Goal: Transaction & Acquisition: Purchase product/service

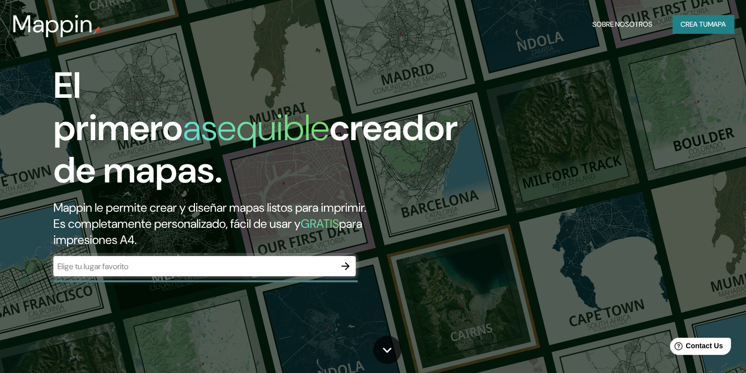
click at [587, 158] on div "El primero asequible creador de mapas. Mappin le permite crear y diseñar mapas …" at bounding box center [373, 186] width 746 height 373
click at [212, 256] on div at bounding box center [204, 266] width 302 height 20
click at [693, 24] on button "Crea tu mapa" at bounding box center [703, 24] width 61 height 19
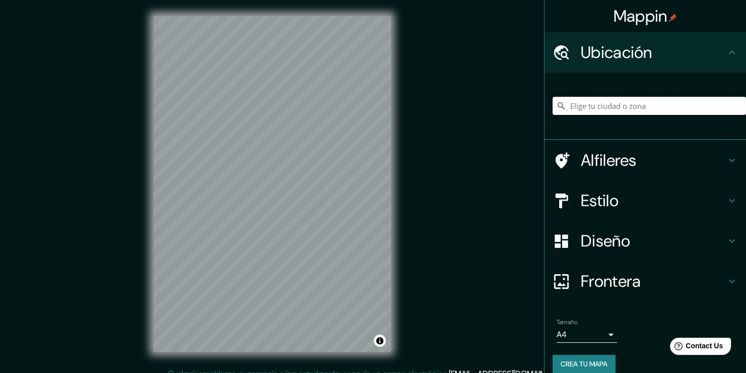
click at [621, 108] on input "Pick your city or area" at bounding box center [650, 106] width 194 height 18
type input "C"
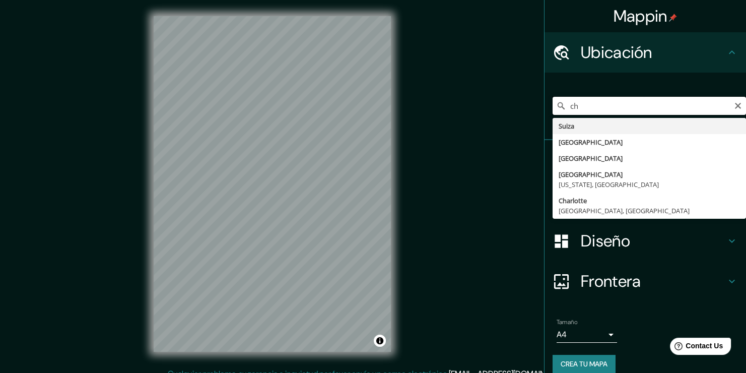
type input "c"
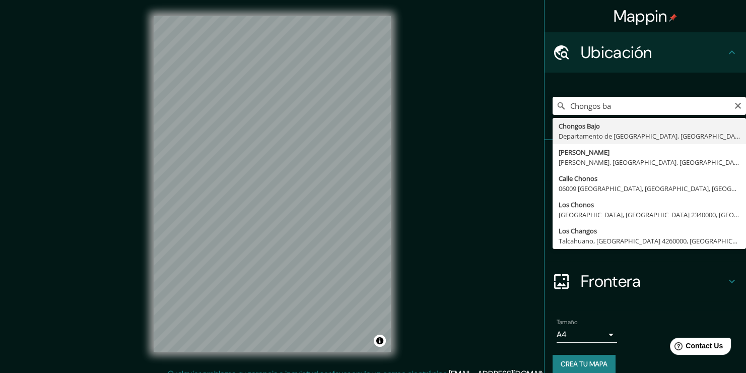
type input "[GEOGRAPHIC_DATA], [GEOGRAPHIC_DATA], [GEOGRAPHIC_DATA]"
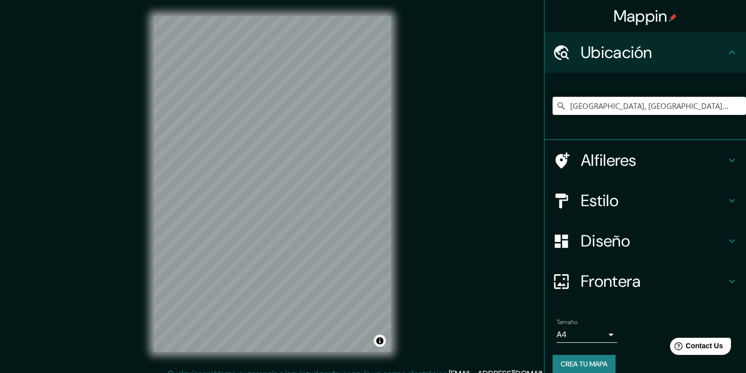
click at [693, 16] on div "Mappin" at bounding box center [646, 16] width 202 height 32
click at [598, 174] on div "Alfileres" at bounding box center [646, 160] width 202 height 40
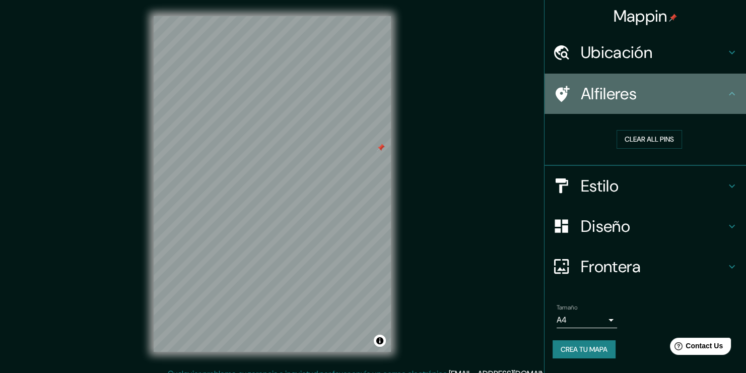
drag, startPoint x: 635, startPoint y: 93, endPoint x: 635, endPoint y: 50, distance: 42.3
click at [635, 91] on h4 "Alfileres" at bounding box center [653, 94] width 145 height 20
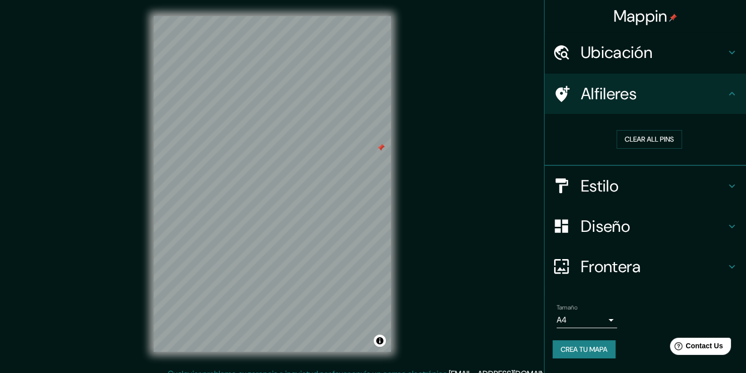
click at [635, 50] on h4 "Ubicación" at bounding box center [653, 52] width 145 height 20
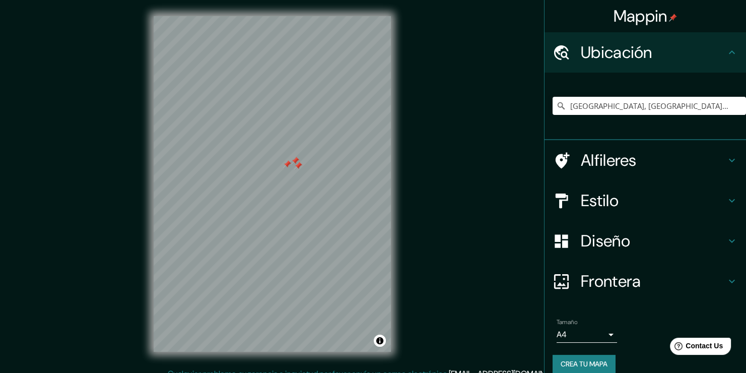
click at [294, 164] on div at bounding box center [298, 166] width 8 height 8
click at [294, 164] on div at bounding box center [294, 162] width 8 height 8
click at [296, 164] on div at bounding box center [297, 160] width 8 height 8
click at [296, 152] on div at bounding box center [298, 150] width 8 height 8
click at [312, 16] on div at bounding box center [272, 16] width 237 height 0
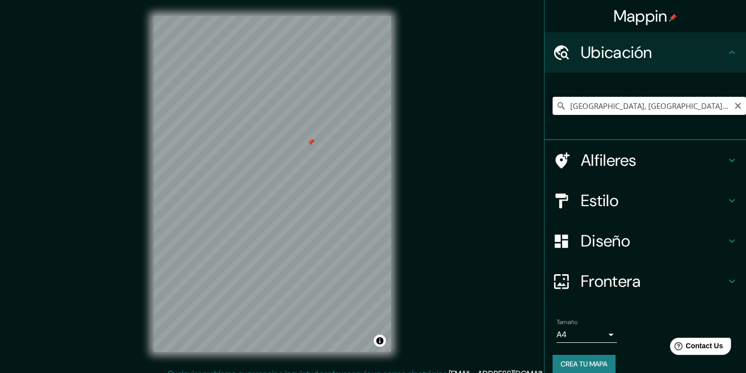
click at [716, 109] on input "[GEOGRAPHIC_DATA], [GEOGRAPHIC_DATA], [GEOGRAPHIC_DATA]" at bounding box center [650, 106] width 194 height 18
click at [311, 141] on div at bounding box center [311, 142] width 8 height 8
drag, startPoint x: 719, startPoint y: 105, endPoint x: 522, endPoint y: 106, distance: 197.6
click at [522, 106] on div "Mappin Ubicación [GEOGRAPHIC_DATA], [GEOGRAPHIC_DATA], [GEOGRAPHIC_DATA] Alfile…" at bounding box center [373, 192] width 746 height 384
click at [734, 103] on icon "Clear" at bounding box center [738, 106] width 8 height 8
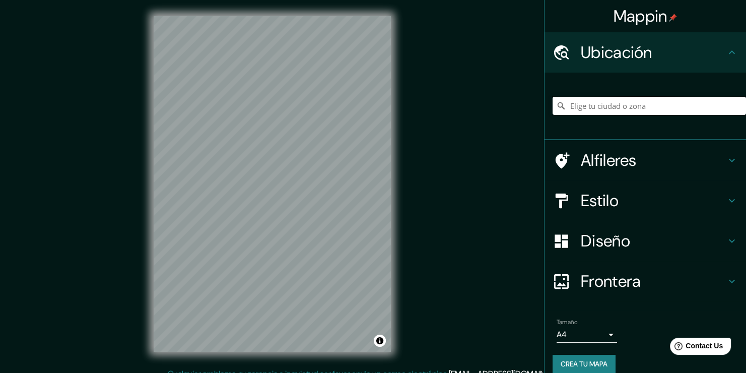
paste input "[GEOGRAPHIC_DATA], [GEOGRAPHIC_DATA], [GEOGRAPHIC_DATA]"
type input "[GEOGRAPHIC_DATA], [GEOGRAPHIC_DATA], [GEOGRAPHIC_DATA]"
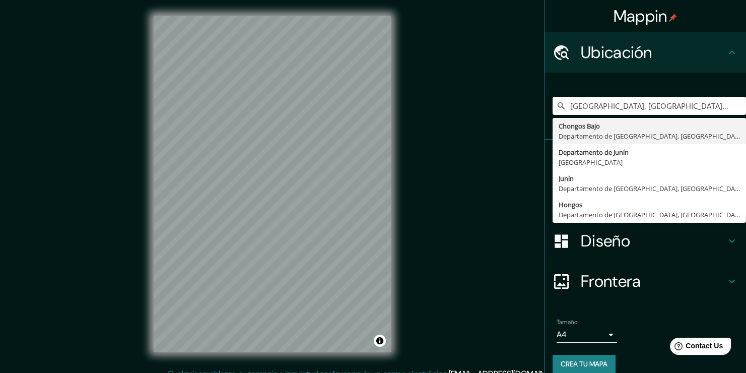
click at [603, 243] on h4 "Diseño" at bounding box center [653, 241] width 145 height 20
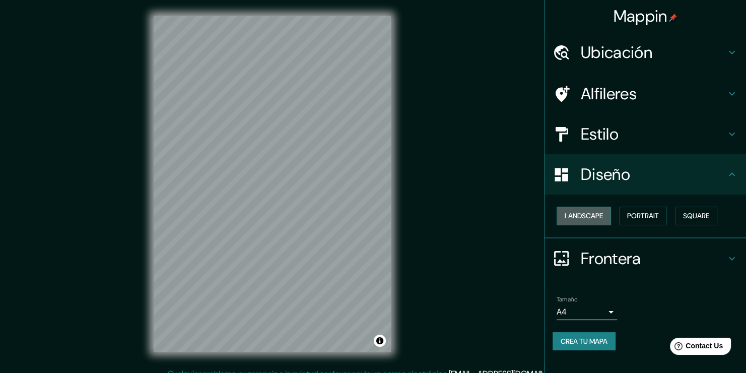
click at [606, 209] on button "Landscape" at bounding box center [584, 216] width 54 height 19
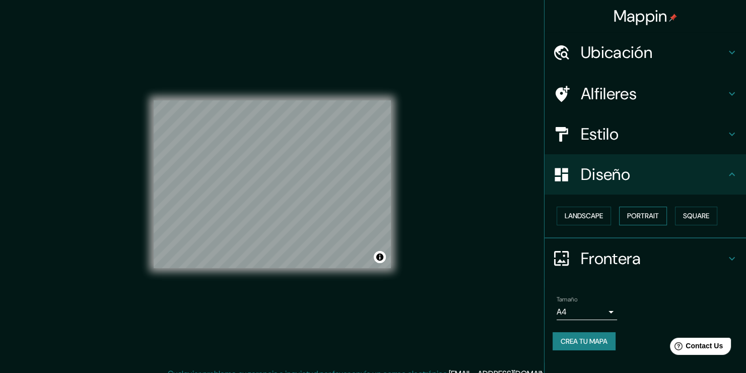
click at [630, 210] on button "Portrait" at bounding box center [643, 216] width 48 height 19
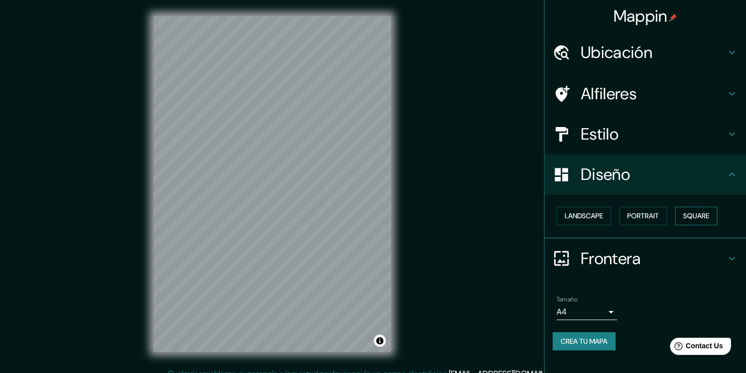
click at [685, 213] on button "Square" at bounding box center [696, 216] width 42 height 19
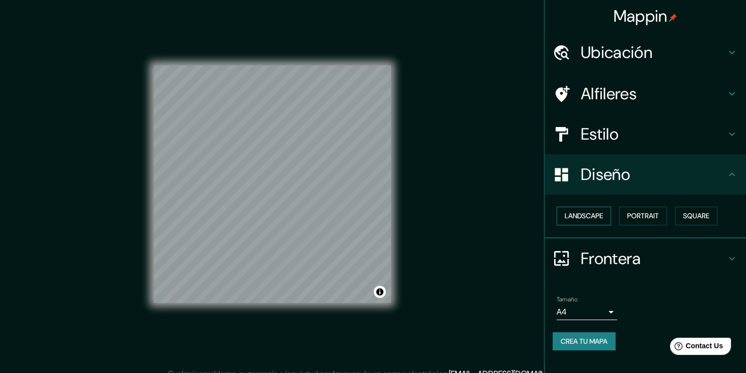
click at [592, 217] on button "Landscape" at bounding box center [584, 216] width 54 height 19
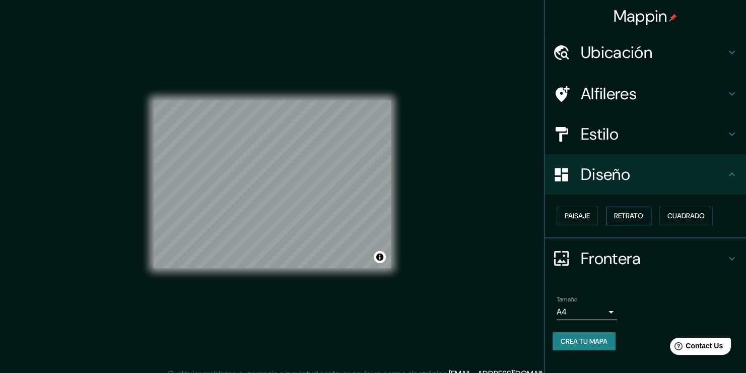
click at [645, 213] on button "Retrato" at bounding box center [628, 216] width 45 height 19
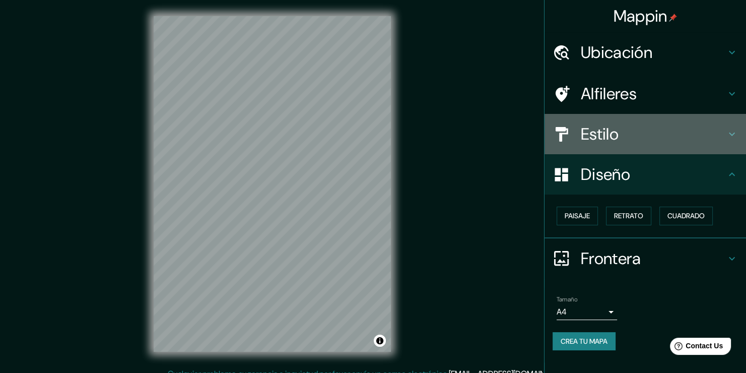
click at [630, 136] on h4 "Estilo" at bounding box center [653, 134] width 145 height 20
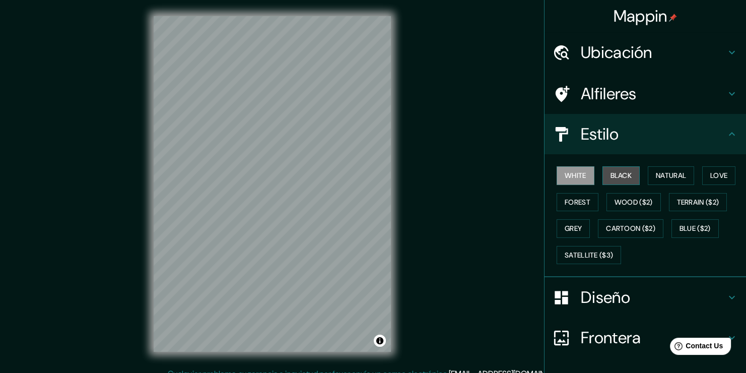
click at [608, 176] on button "Black" at bounding box center [622, 175] width 38 height 19
click at [649, 174] on button "Natural" at bounding box center [671, 175] width 46 height 19
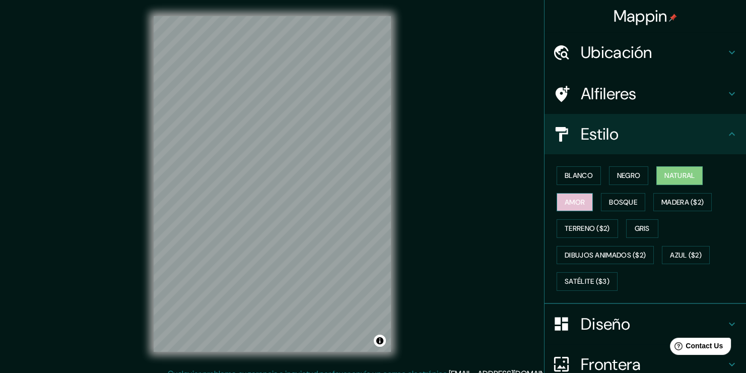
click at [580, 205] on button "Amor" at bounding box center [575, 202] width 36 height 19
click at [614, 203] on button "Bosque" at bounding box center [623, 202] width 44 height 19
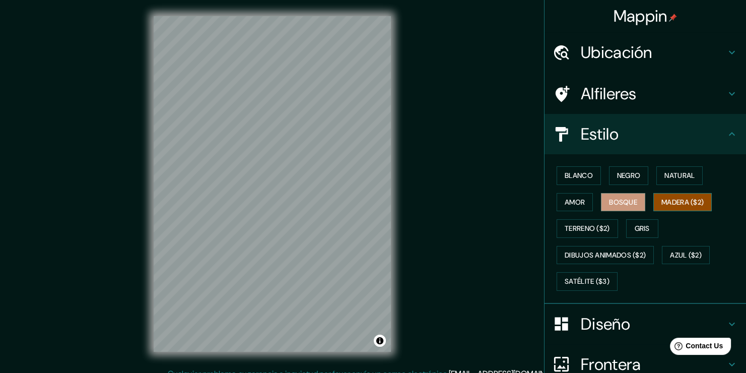
click at [672, 199] on button "Madera ($2)" at bounding box center [683, 202] width 58 height 19
click at [599, 222] on button "Terreno ($2)" at bounding box center [587, 228] width 61 height 19
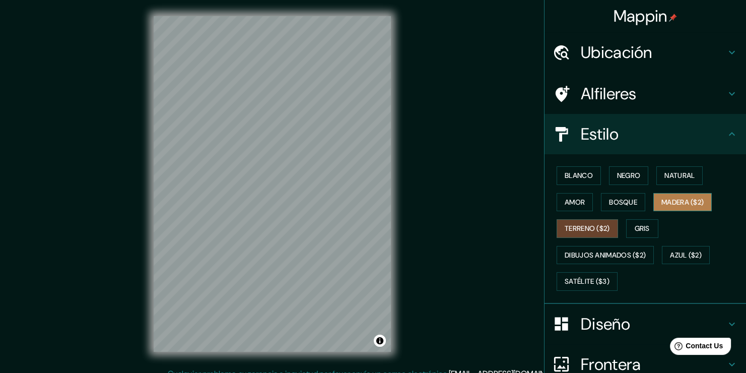
click at [671, 205] on button "Madera ($2)" at bounding box center [683, 202] width 58 height 19
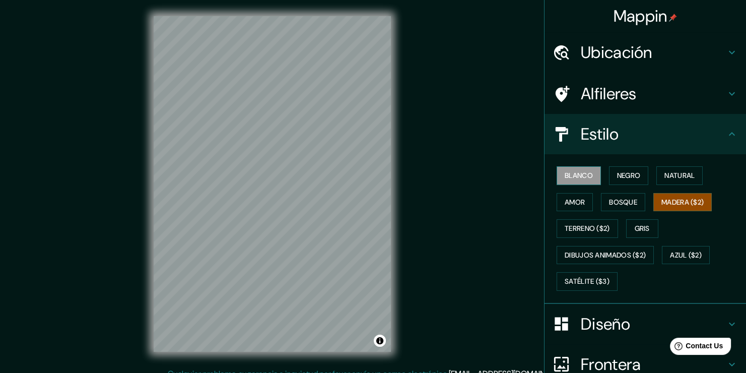
click at [574, 177] on button "Blanco" at bounding box center [579, 175] width 44 height 19
click at [640, 174] on button "Negro" at bounding box center [629, 175] width 40 height 19
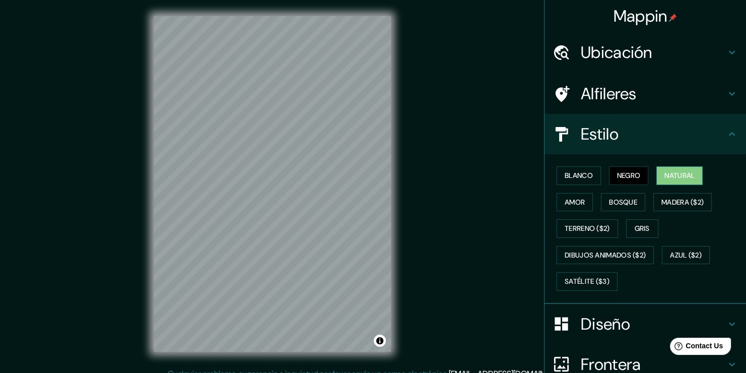
click at [670, 173] on button "Natural" at bounding box center [680, 175] width 46 height 19
click at [602, 250] on button "Dibujos animados ($2)" at bounding box center [605, 255] width 97 height 19
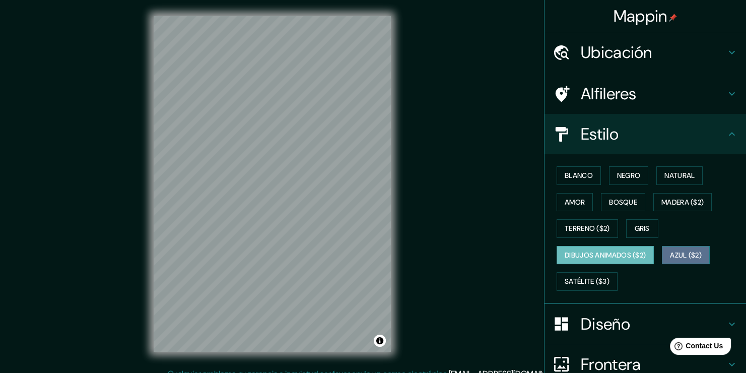
click at [671, 249] on button "Azul ($2)" at bounding box center [686, 255] width 48 height 19
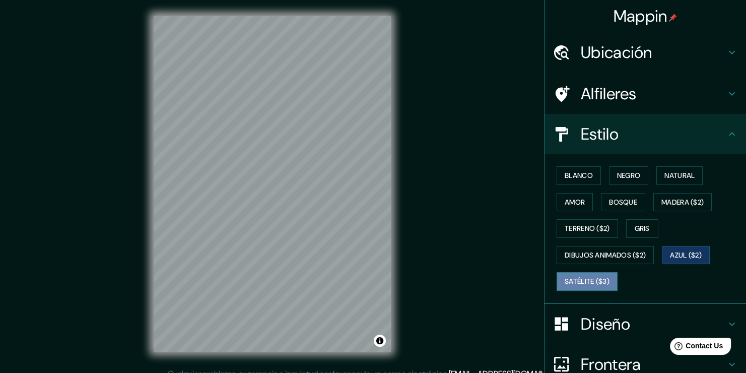
click at [596, 277] on button "Satélite ($3)" at bounding box center [587, 281] width 61 height 19
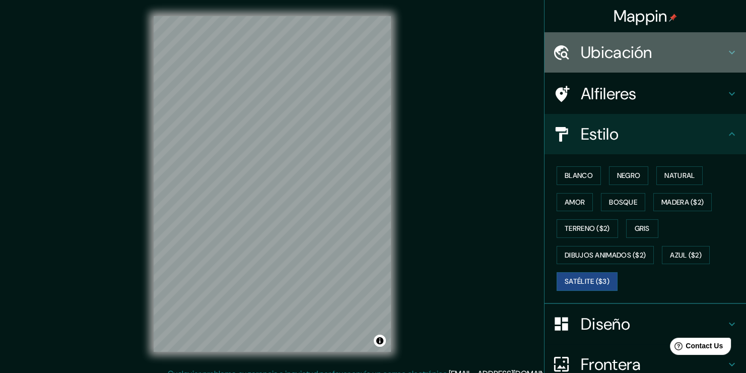
click at [599, 64] on div "Ubicación" at bounding box center [646, 52] width 202 height 40
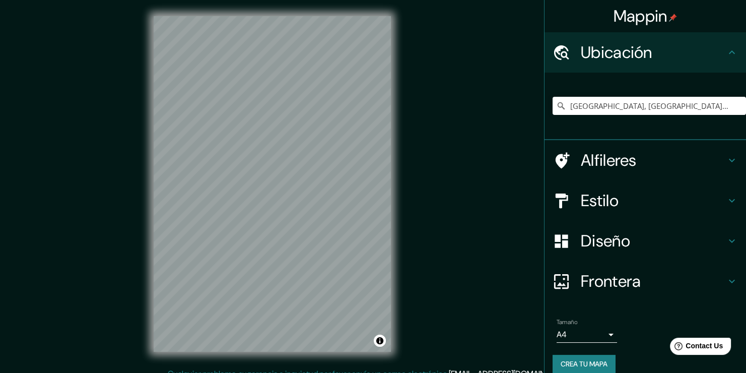
click at [599, 64] on div "Ubicación" at bounding box center [646, 52] width 202 height 40
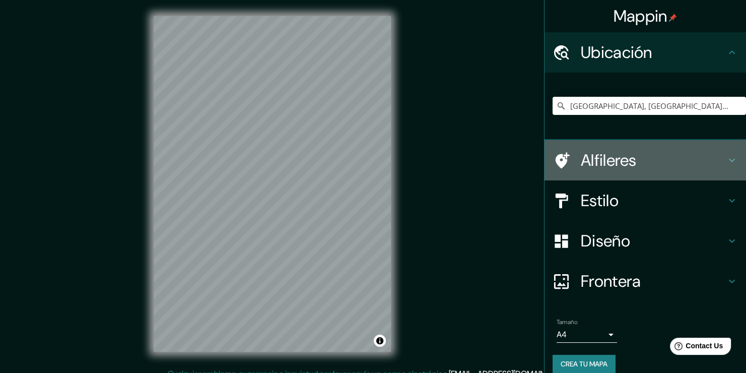
click at [610, 154] on h4 "Alfileres" at bounding box center [653, 160] width 145 height 20
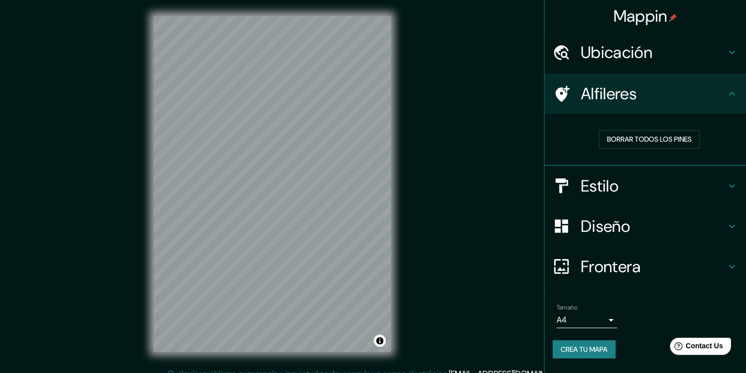
click at [655, 185] on h4 "Estilo" at bounding box center [653, 186] width 145 height 20
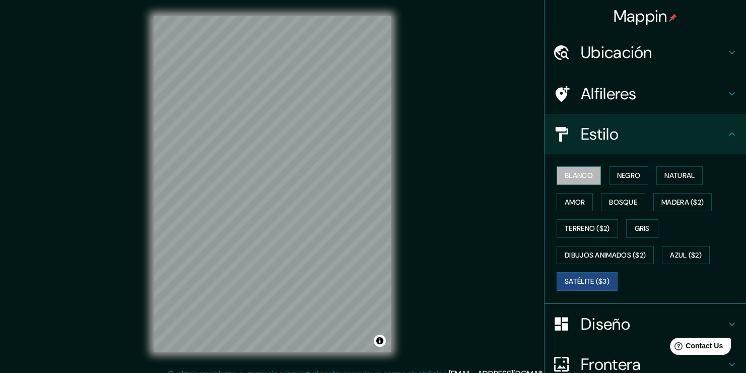
click at [574, 175] on button "Blanco" at bounding box center [579, 175] width 44 height 19
click at [623, 176] on button "Negro" at bounding box center [629, 175] width 40 height 19
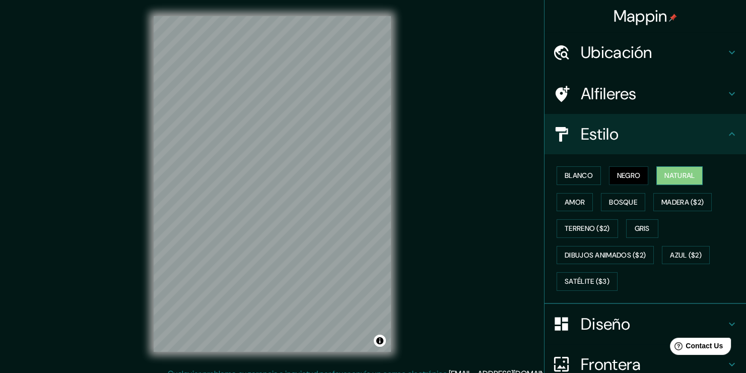
click at [664, 173] on button "Natural" at bounding box center [680, 175] width 46 height 19
click at [581, 196] on button "Amor" at bounding box center [575, 202] width 36 height 19
click at [600, 171] on div "Blanco Negro Natural Amor Bosque Madera ($2) Terreno ($2) Gris Dibujos animados…" at bounding box center [650, 228] width 194 height 133
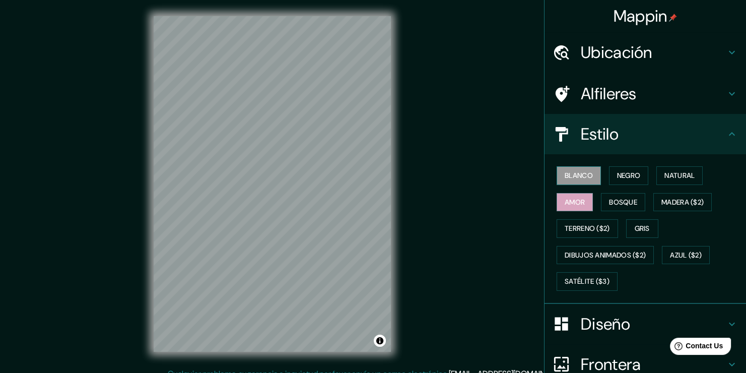
click at [577, 175] on button "Blanco" at bounding box center [579, 175] width 44 height 19
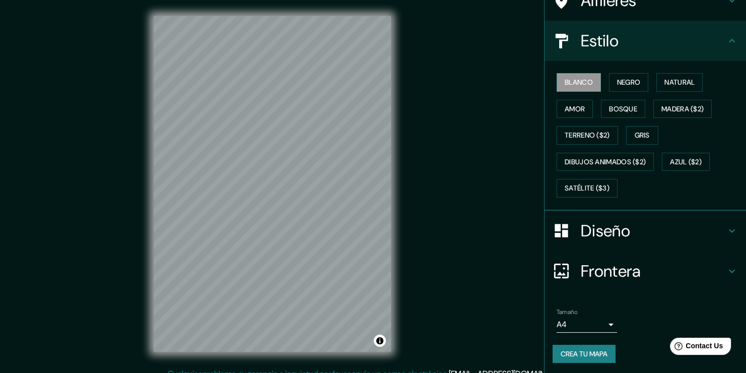
click at [617, 218] on div "Diseño" at bounding box center [646, 231] width 202 height 40
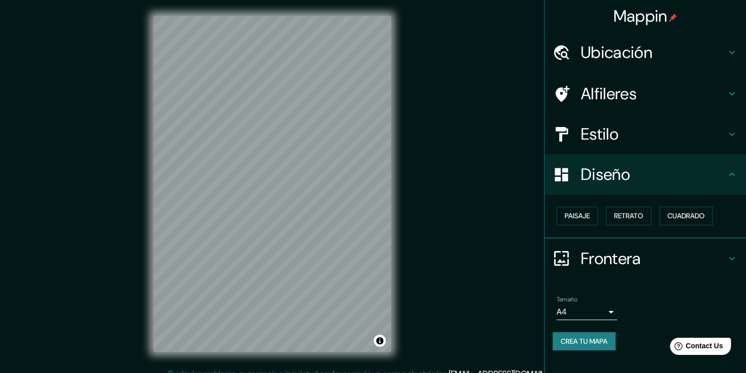
click at [599, 255] on h4 "Frontera" at bounding box center [653, 258] width 145 height 20
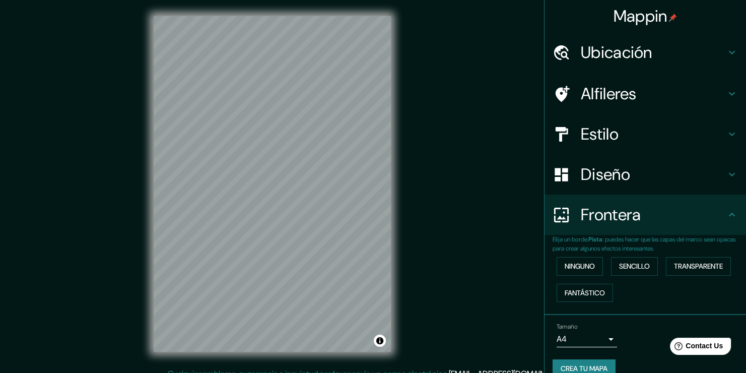
scroll to position [16, 0]
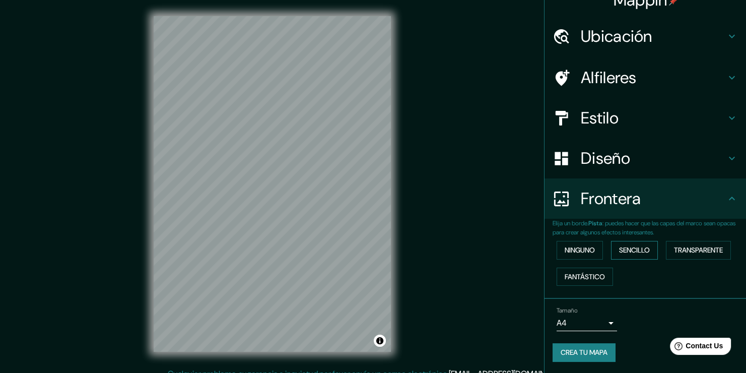
click at [624, 249] on button "Sencillo" at bounding box center [634, 250] width 47 height 19
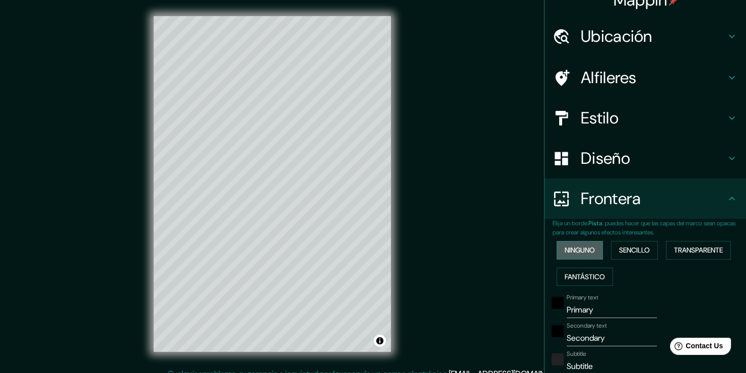
click at [576, 251] on button "Ninguno" at bounding box center [580, 250] width 46 height 19
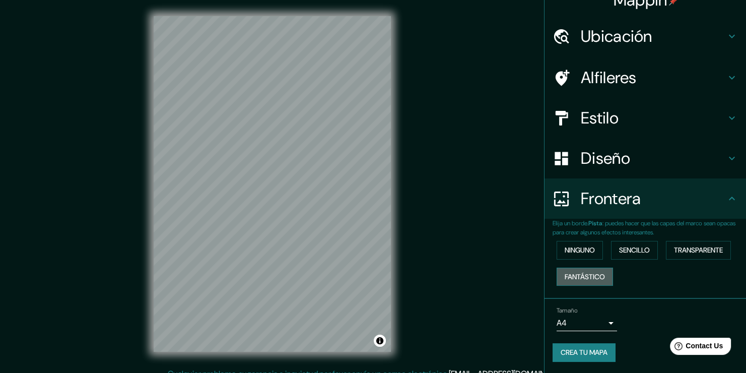
click at [586, 268] on button "Fantástico" at bounding box center [585, 277] width 56 height 19
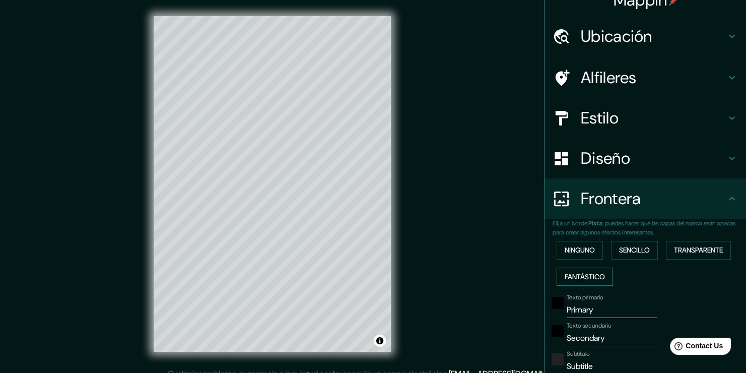
click at [585, 269] on button "Fantástico" at bounding box center [585, 277] width 56 height 19
type input "188"
type input "38"
type input "19"
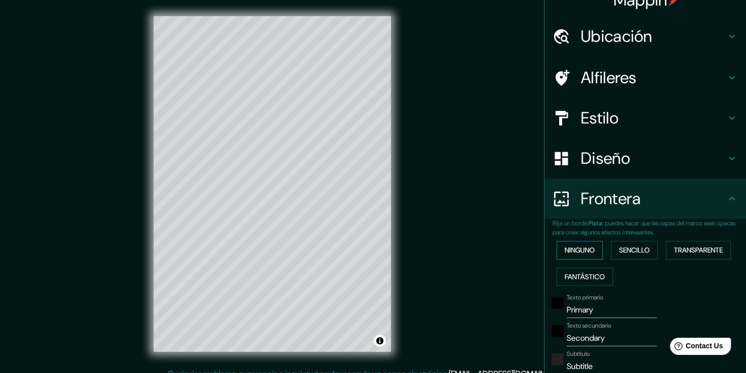
click at [576, 256] on button "Ninguno" at bounding box center [580, 250] width 46 height 19
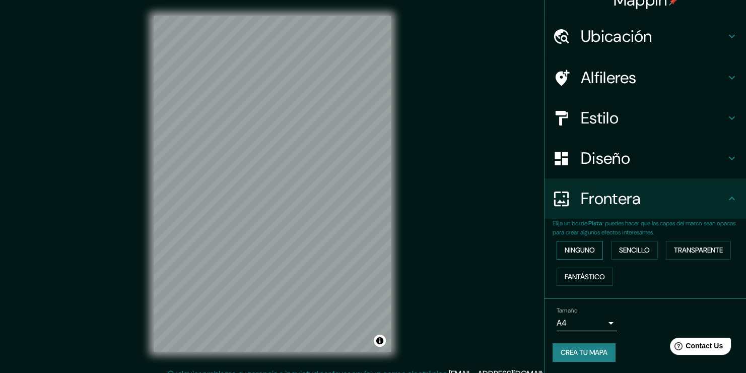
click at [576, 247] on button "Ninguno" at bounding box center [580, 250] width 46 height 19
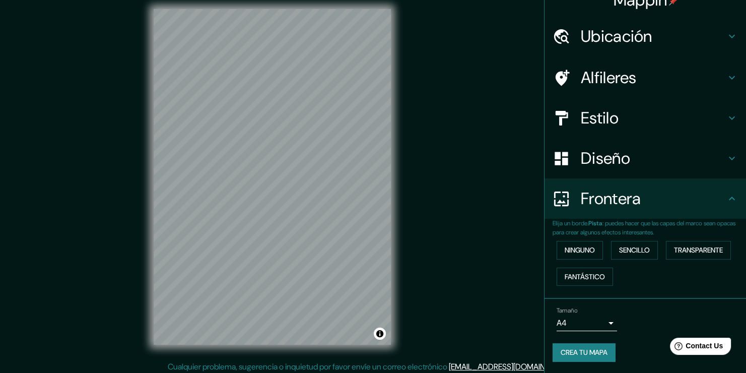
scroll to position [11, 0]
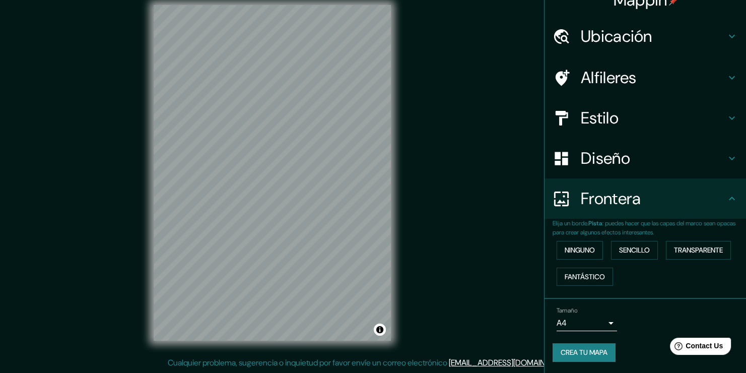
click at [404, 210] on div "© Caja de mapas © OpenStreetMap Mejora este mapa" at bounding box center [273, 173] width 270 height 368
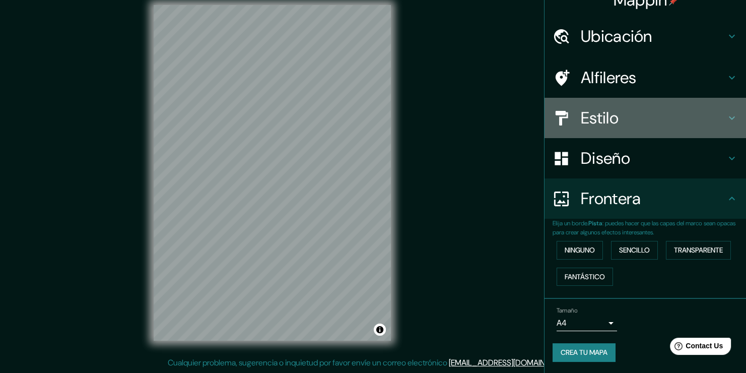
click at [592, 121] on h4 "Estilo" at bounding box center [653, 118] width 145 height 20
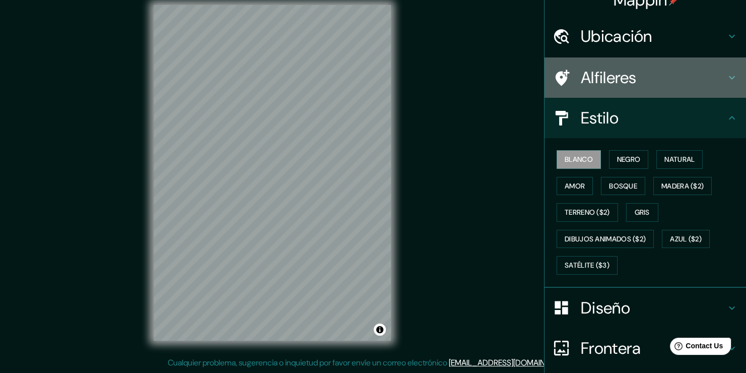
click at [604, 76] on h4 "Alfileres" at bounding box center [653, 78] width 145 height 20
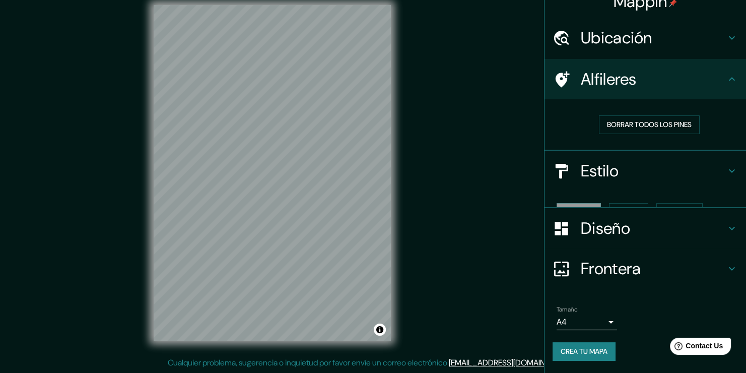
scroll to position [0, 0]
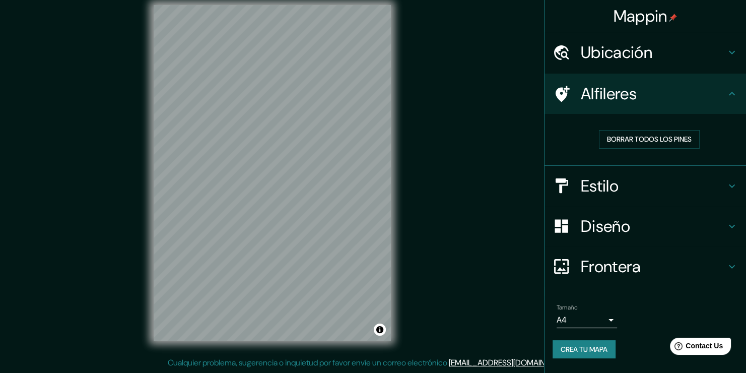
click at [604, 195] on h4 "Estilo" at bounding box center [653, 186] width 145 height 20
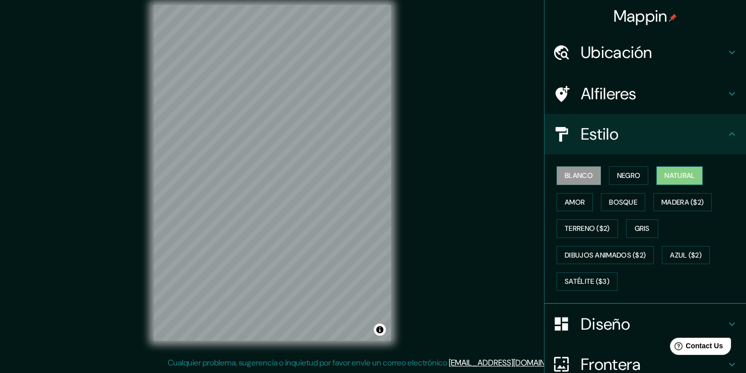
click at [663, 172] on button "Natural" at bounding box center [680, 175] width 46 height 19
click at [293, 147] on div at bounding box center [291, 147] width 8 height 8
click at [280, 134] on div at bounding box center [282, 138] width 8 height 8
click at [280, 130] on div at bounding box center [282, 129] width 8 height 8
click at [291, 143] on div at bounding box center [291, 143] width 8 height 8
